Goal: Information Seeking & Learning: Learn about a topic

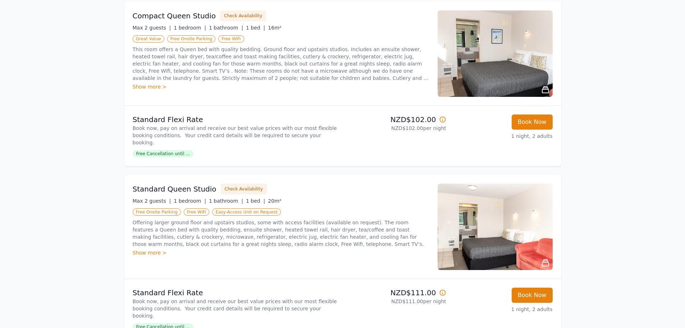
scroll to position [108, 0]
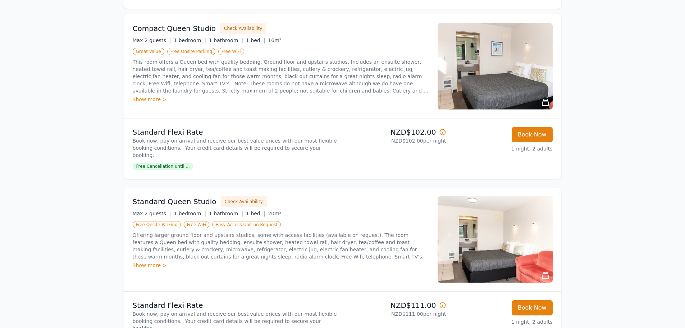
click at [492, 225] on img at bounding box center [495, 239] width 115 height 86
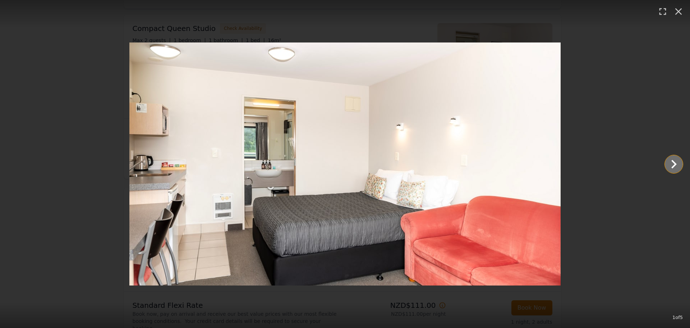
click at [673, 164] on icon "Show slide 2 of 5" at bounding box center [674, 163] width 17 height 17
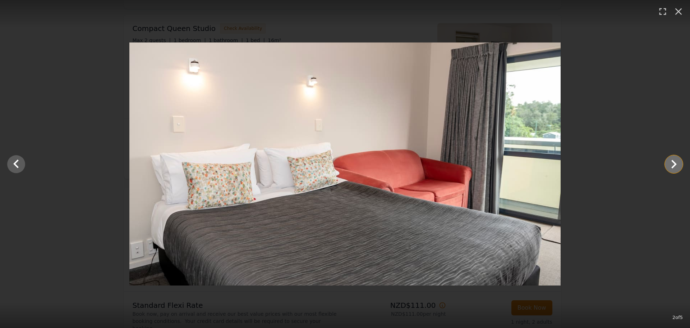
click at [673, 164] on icon "Show slide 3 of 5" at bounding box center [674, 163] width 17 height 17
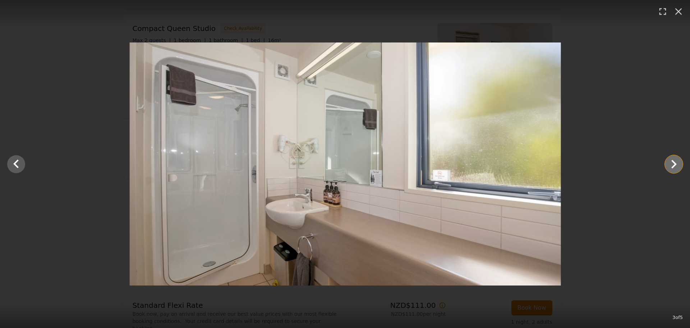
click at [673, 164] on icon "Show slide 4 of 5" at bounding box center [674, 163] width 17 height 17
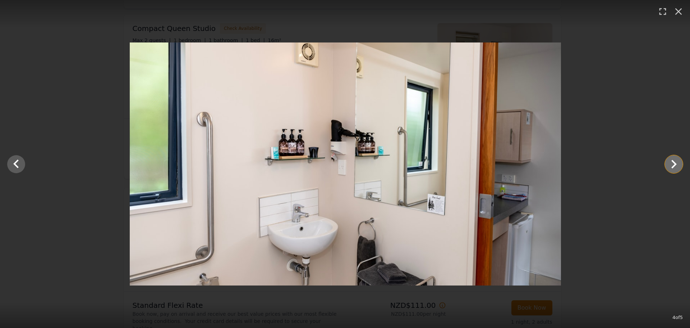
click at [673, 164] on icon "Show slide 5 of 5" at bounding box center [674, 163] width 17 height 17
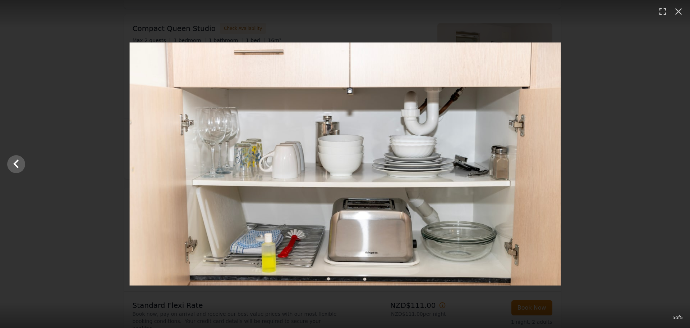
click at [673, 164] on div at bounding box center [345, 163] width 690 height 243
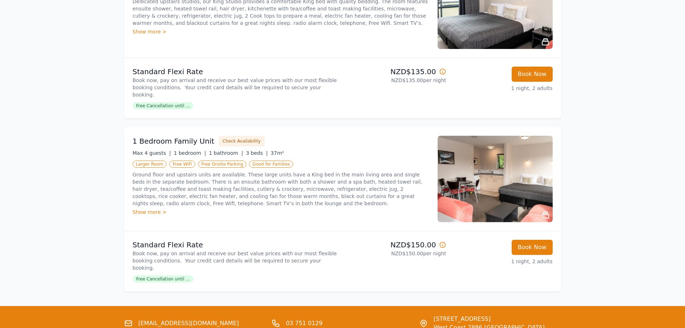
scroll to position [844, 0]
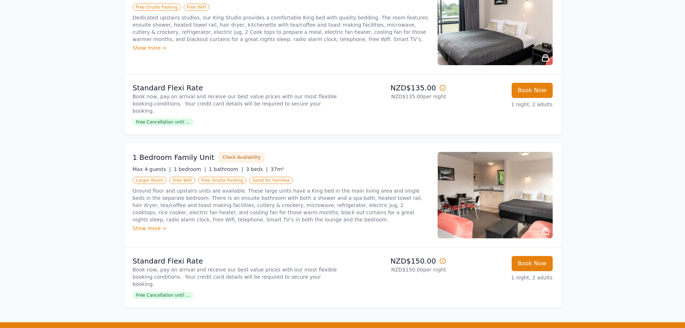
click at [488, 159] on img at bounding box center [495, 195] width 115 height 86
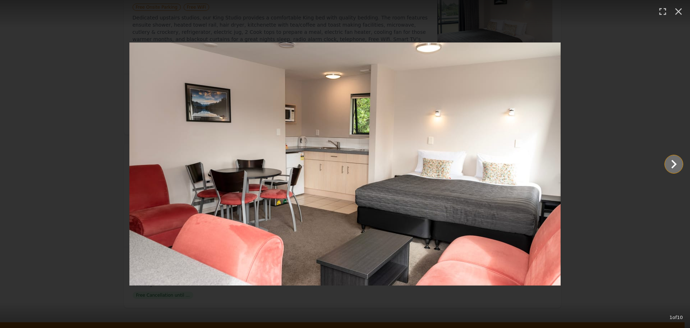
click at [674, 164] on icon "Show slide 2 of 10" at bounding box center [674, 163] width 17 height 17
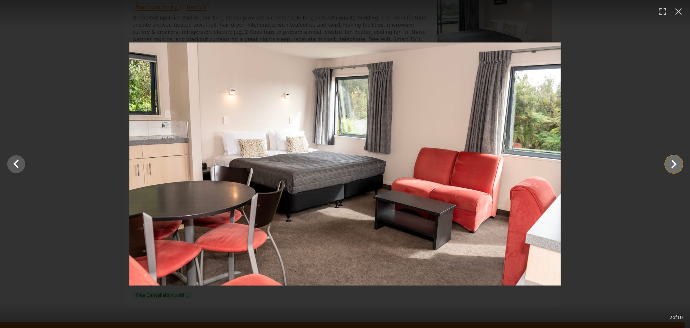
click at [674, 164] on icon "Show slide 3 of 10" at bounding box center [674, 163] width 17 height 17
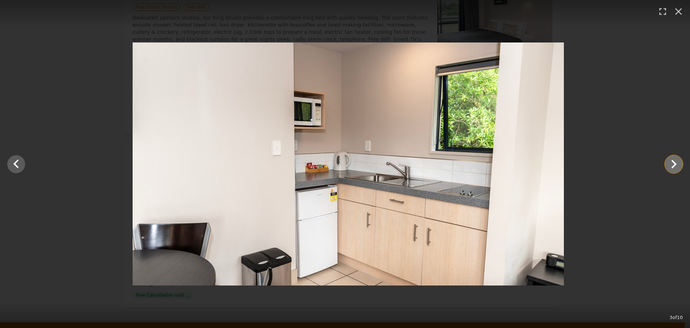
click at [674, 164] on icon "Show slide 4 of 10" at bounding box center [674, 163] width 17 height 17
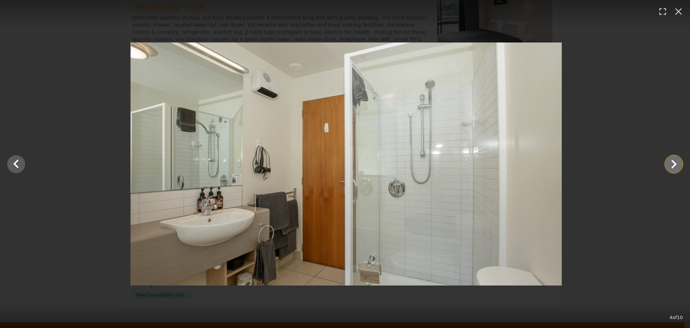
click at [674, 164] on icon "Show slide 5 of 10" at bounding box center [674, 163] width 17 height 17
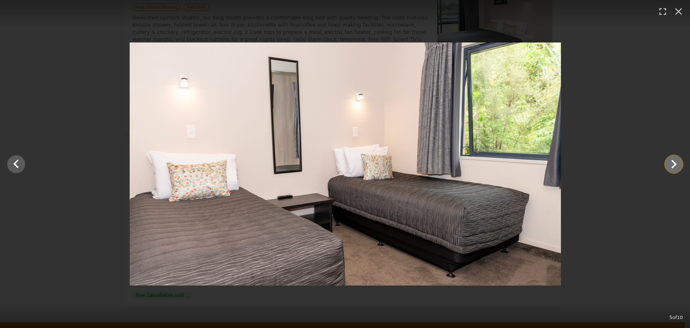
click at [674, 164] on icon "Show slide 6 of 10" at bounding box center [674, 163] width 17 height 17
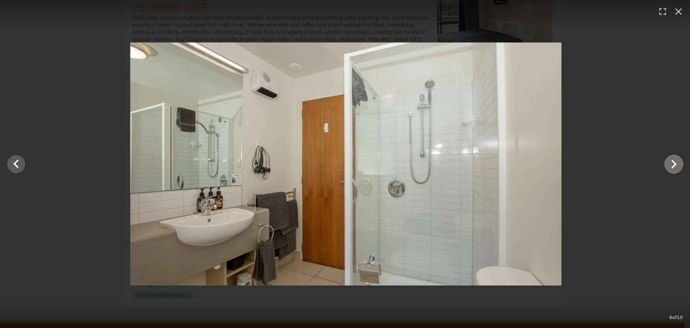
click at [674, 164] on icon "Show slide 7 of 10" at bounding box center [674, 163] width 17 height 17
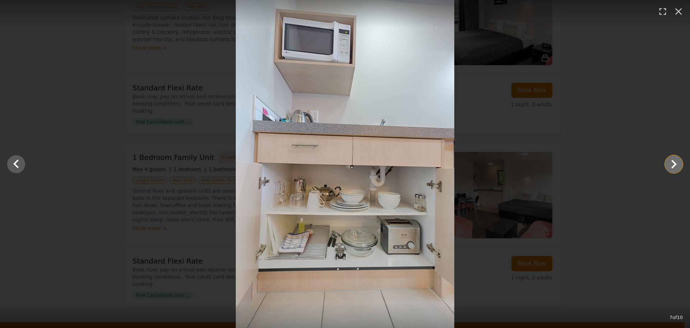
click at [674, 164] on icon "Show slide 8 of 10" at bounding box center [674, 163] width 17 height 17
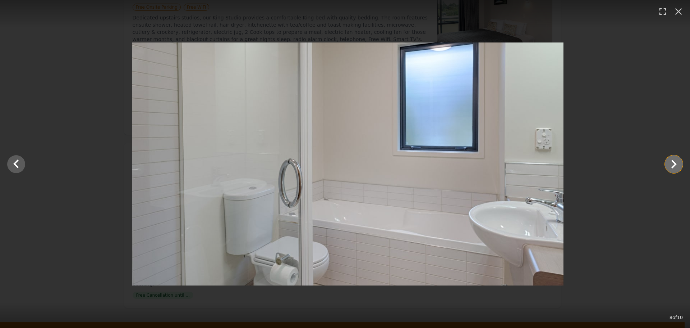
click at [674, 164] on icon "Show slide 9 of 10" at bounding box center [674, 163] width 17 height 17
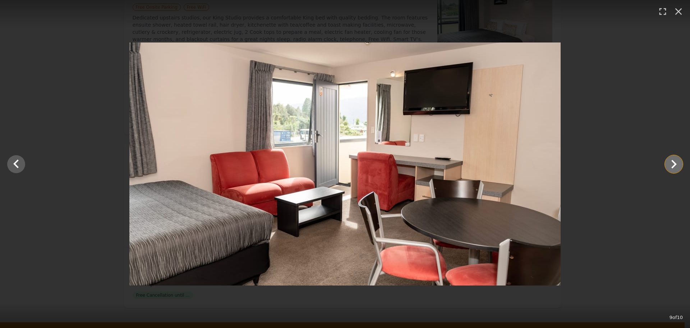
click at [674, 164] on icon "Show slide 10 of 10" at bounding box center [674, 163] width 17 height 17
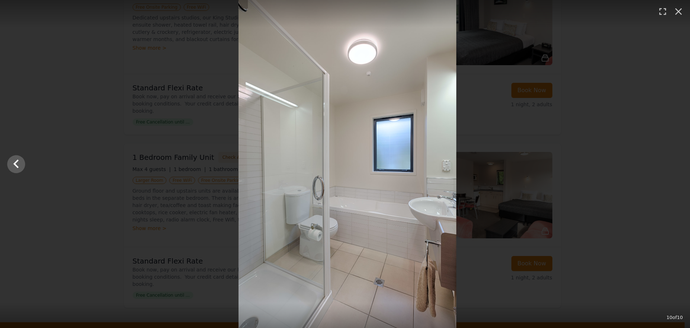
click at [674, 164] on div at bounding box center [348, 164] width 690 height 328
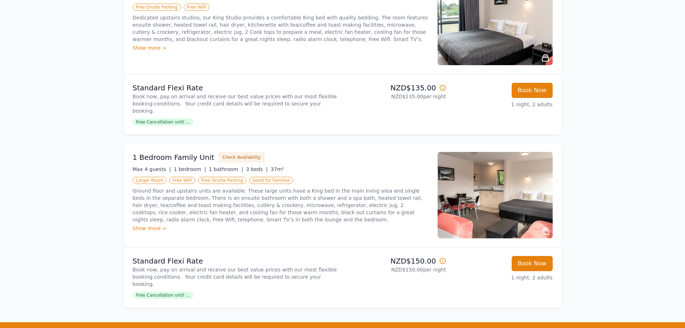
click at [143, 224] on div "Show more >" at bounding box center [281, 227] width 296 height 7
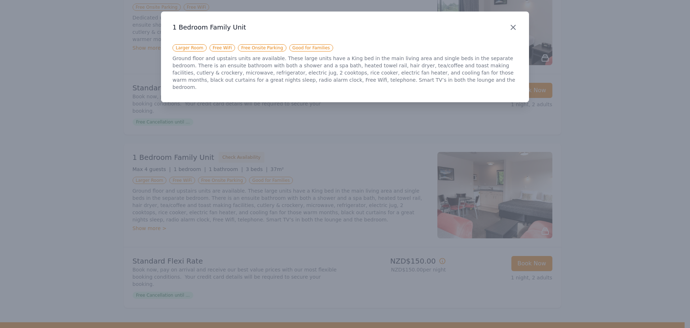
click at [513, 28] on icon "button" at bounding box center [513, 27] width 9 height 9
